Goal: Connect with others: Participate in discussion

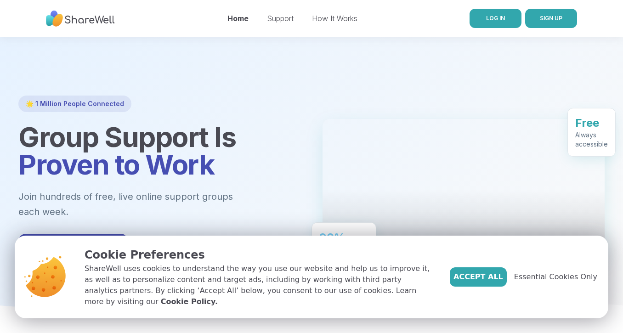
click at [485, 20] on link "LOG IN" at bounding box center [496, 18] width 52 height 19
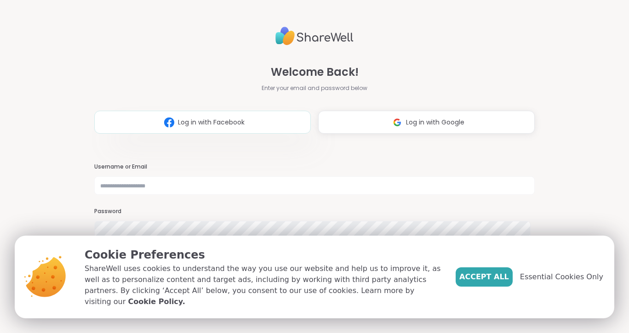
click at [210, 115] on button "Log in with Facebook" at bounding box center [202, 122] width 216 height 23
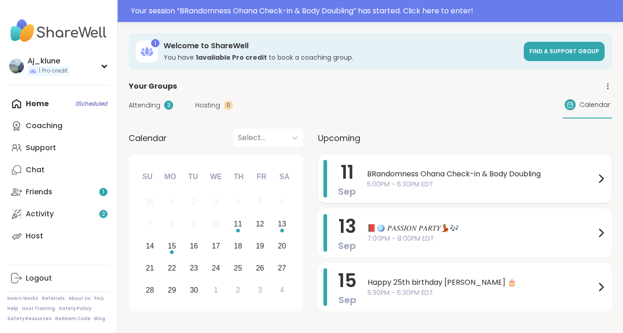
click at [372, 184] on span "5:00PM - 6:30PM EDT" at bounding box center [481, 185] width 228 height 10
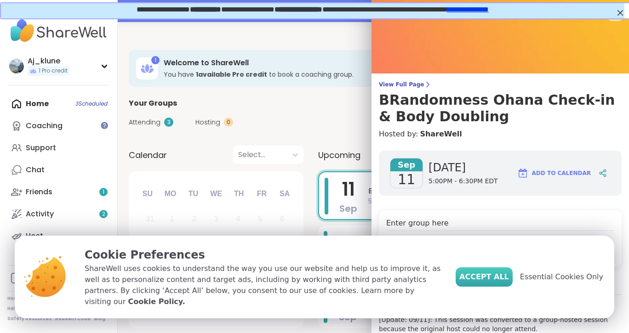
click at [489, 282] on span "Accept All" at bounding box center [484, 277] width 50 height 11
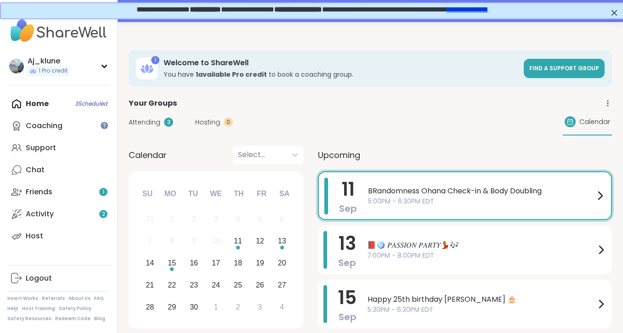
click at [404, 196] on span "BRandomness Ohana Check-in & Body Doubling" at bounding box center [481, 191] width 227 height 11
